Goal: Task Accomplishment & Management: Manage account settings

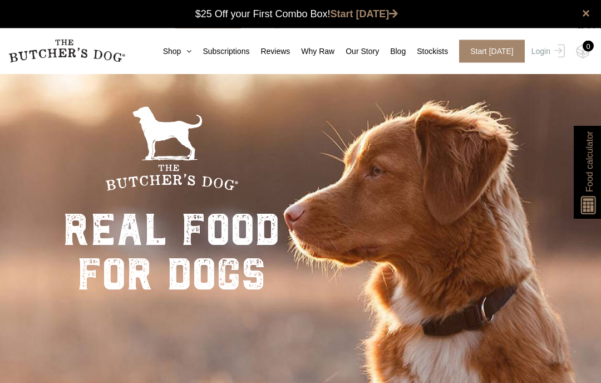
click at [547, 49] on link "Login" at bounding box center [547, 51] width 36 height 23
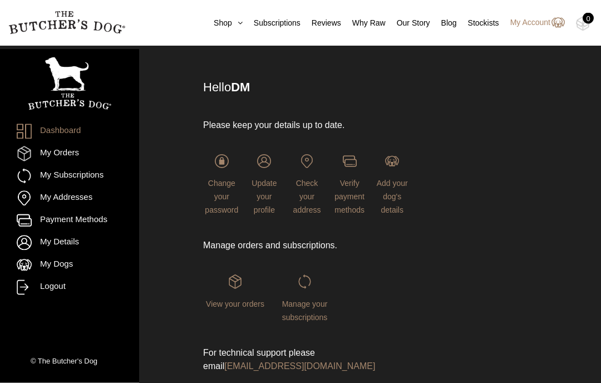
scroll to position [53, 0]
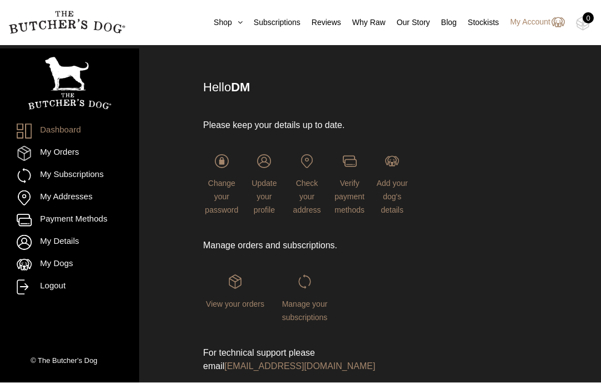
click at [309, 306] on span "Manage your subscriptions" at bounding box center [305, 311] width 46 height 22
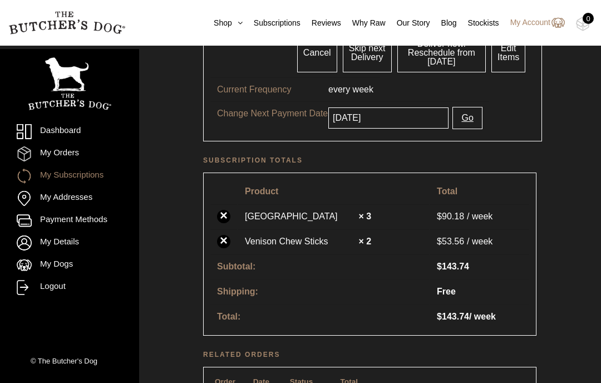
scroll to position [161, 0]
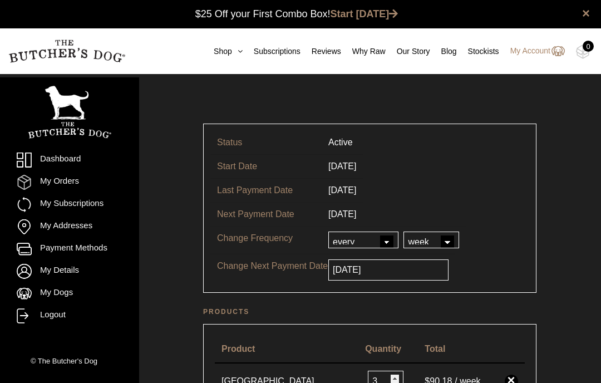
scroll to position [116, 0]
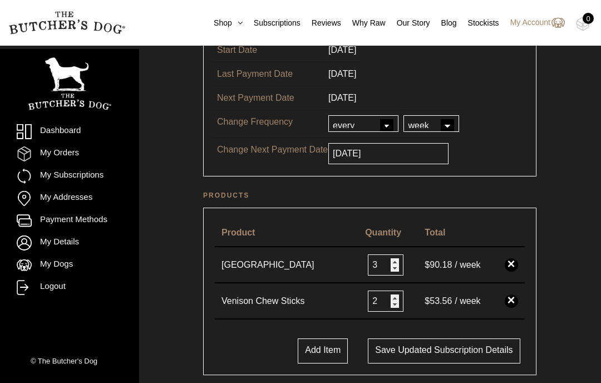
click at [515, 262] on link "×" at bounding box center [511, 264] width 13 height 13
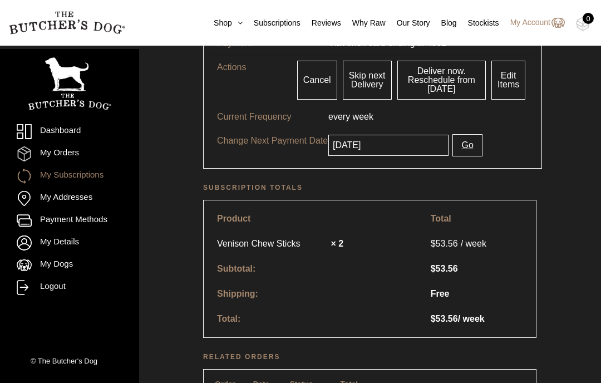
scroll to position [242, 0]
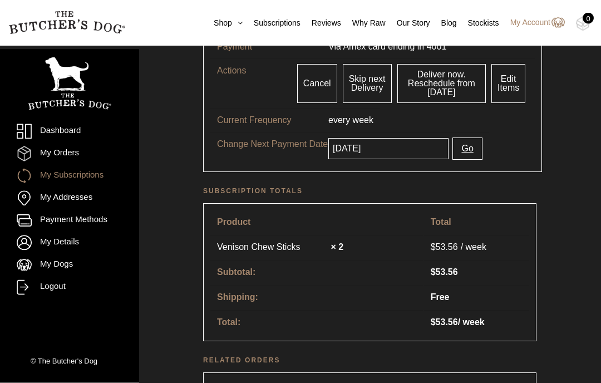
click at [505, 92] on link "Edit Items" at bounding box center [508, 84] width 34 height 39
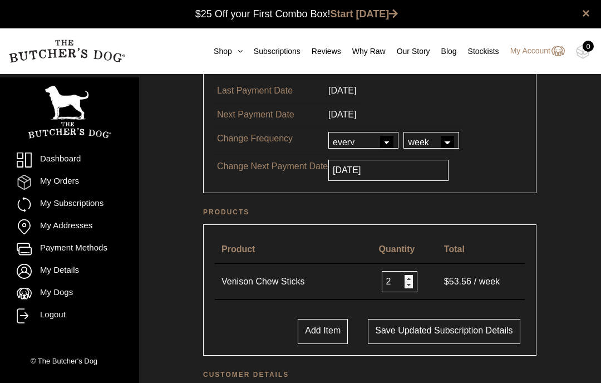
scroll to position [119, 0]
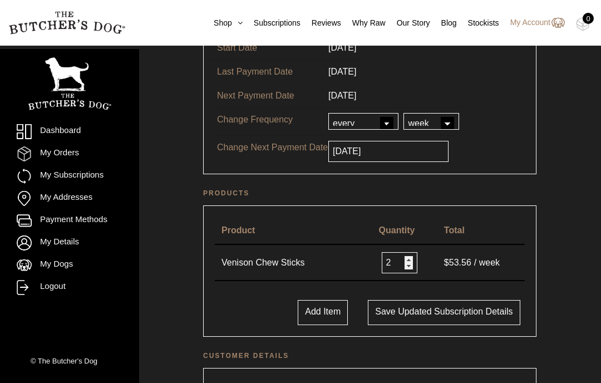
click at [308, 310] on button "Add Item" at bounding box center [323, 312] width 50 height 25
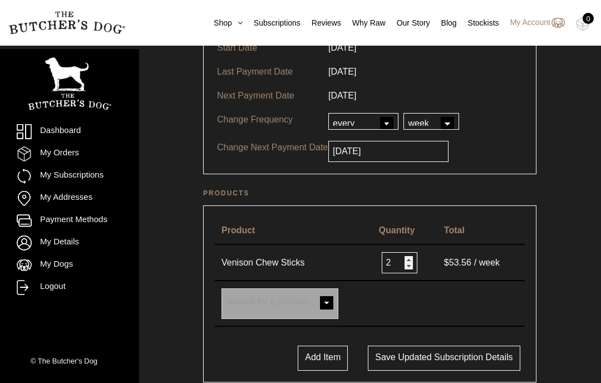
click at [327, 301] on span at bounding box center [327, 304] width 22 height 22
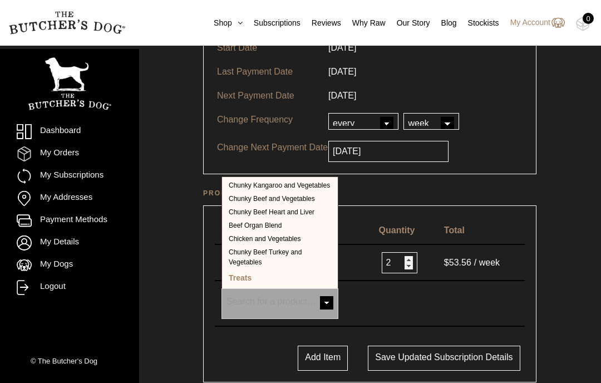
scroll to position [295, 0]
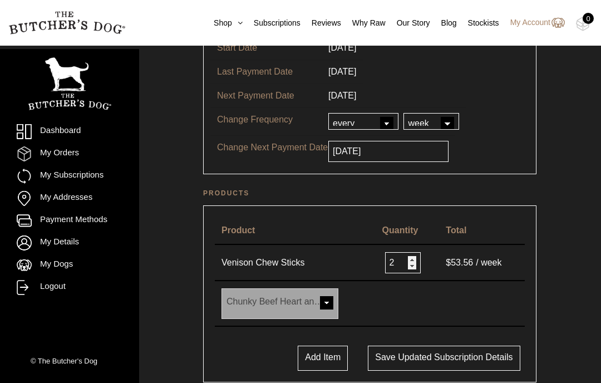
select select "234"
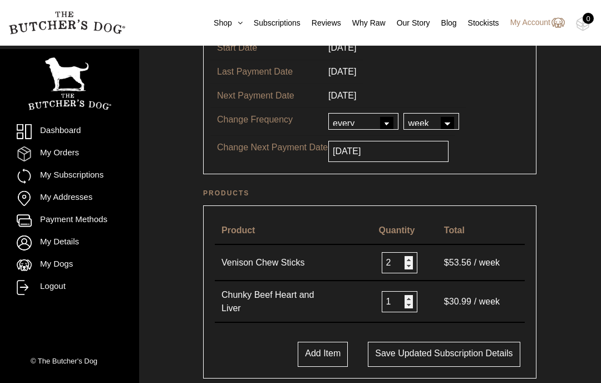
click at [473, 352] on button "Save updated subscription details" at bounding box center [444, 354] width 152 height 25
